Goal: Information Seeking & Learning: Learn about a topic

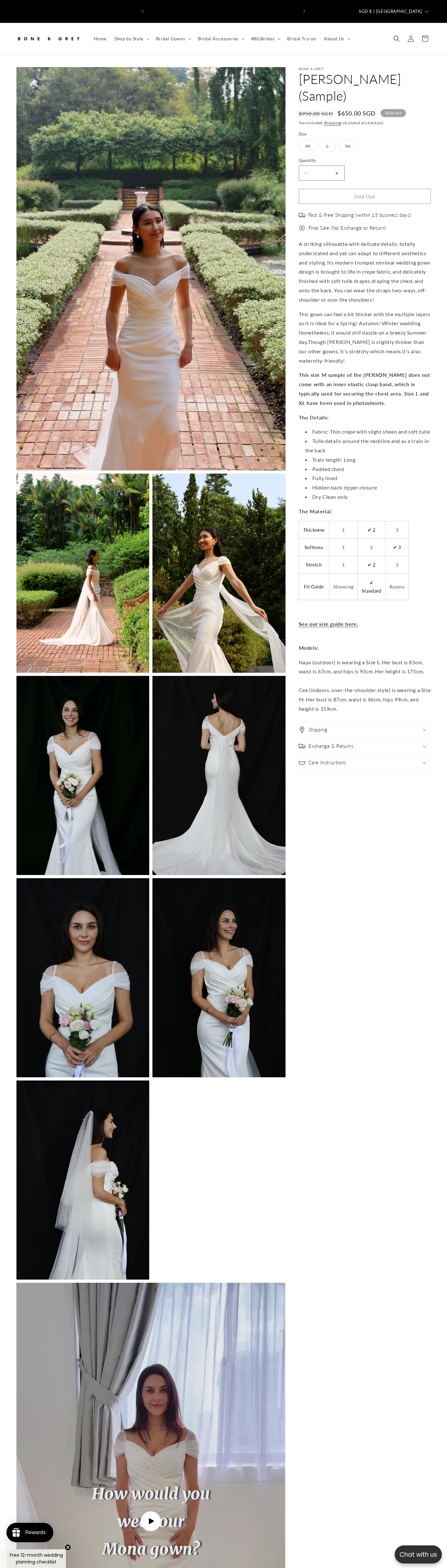
scroll to position [0, 149]
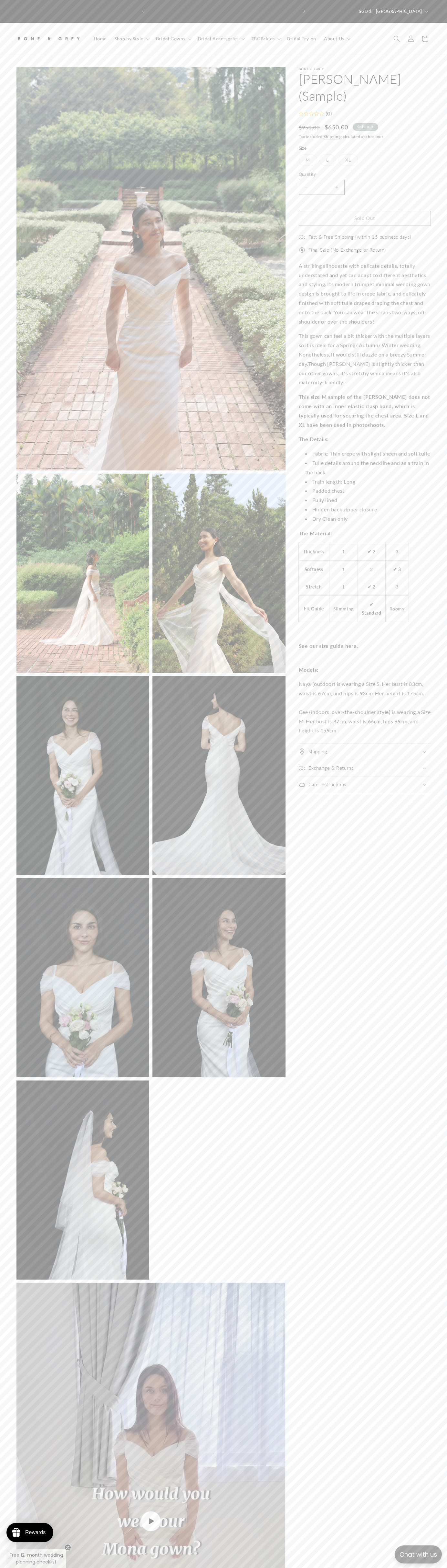
scroll to position [0, 149]
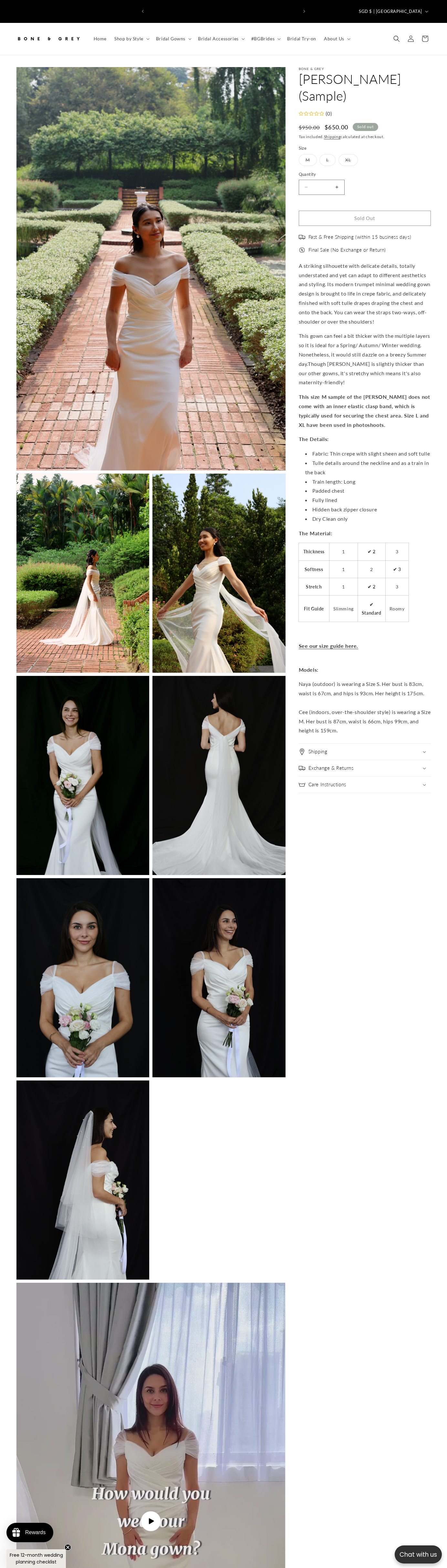
scroll to position [0, 299]
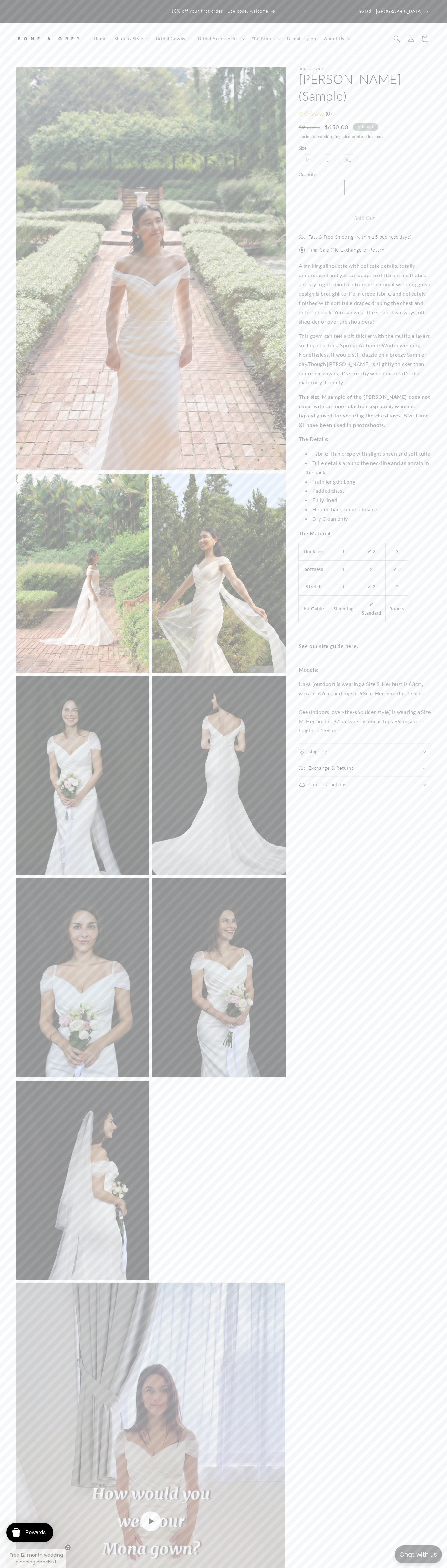
click at [364, 234] on span "Fast & Free Shipping (within 15 business days)" at bounding box center [359, 237] width 103 height 7
